Goal: Transaction & Acquisition: Purchase product/service

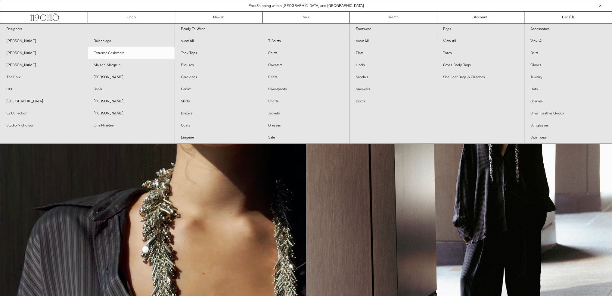
click at [116, 52] on link "Extreme Cashmere" at bounding box center [131, 53] width 87 height 12
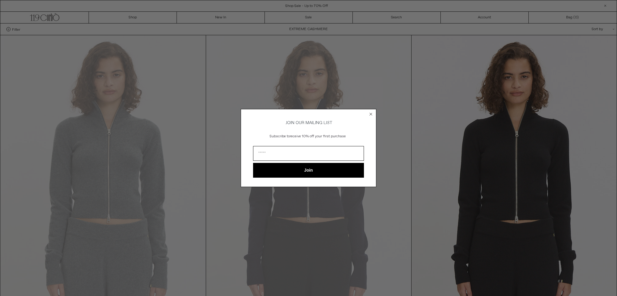
click at [370, 113] on circle "Close dialog" at bounding box center [371, 114] width 6 height 6
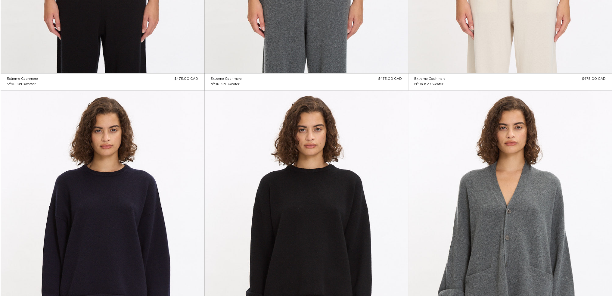
scroll to position [1044, 0]
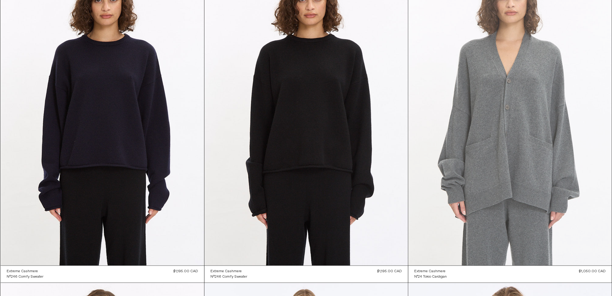
click at [535, 170] on at bounding box center [510, 112] width 204 height 305
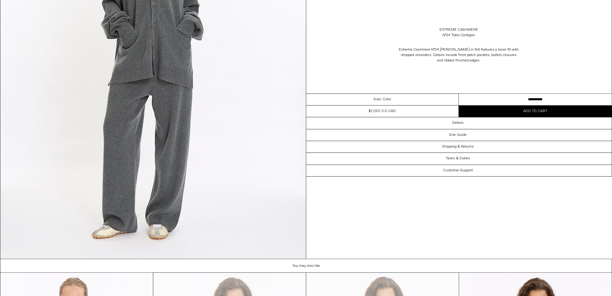
scroll to position [1435, 0]
